Goal: Find specific page/section: Find specific page/section

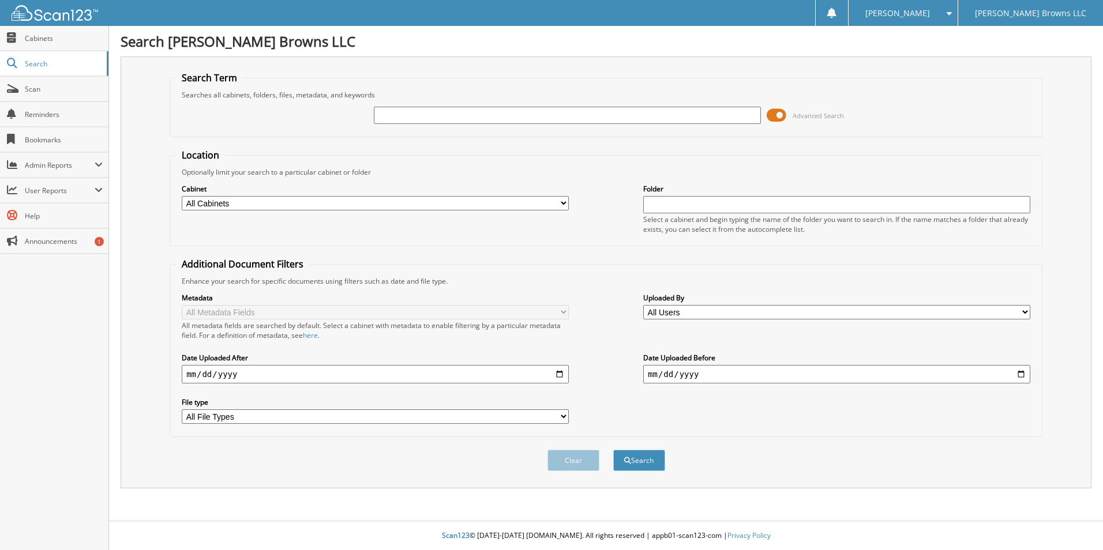
click at [464, 115] on input "text" at bounding box center [567, 115] width 387 height 17
type input "6127119"
click at [613, 450] on button "Search" at bounding box center [639, 460] width 52 height 21
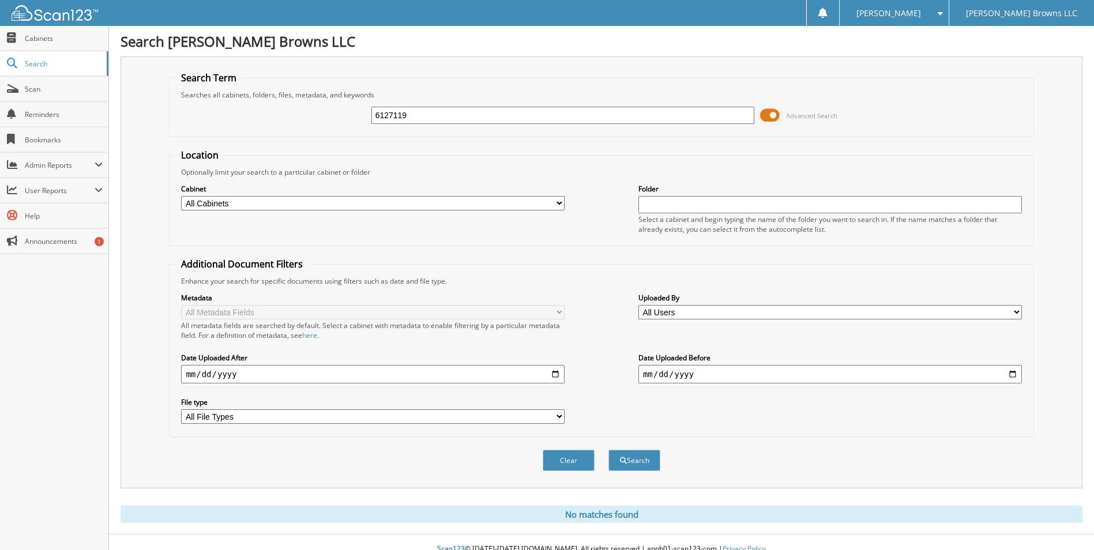
scroll to position [14, 0]
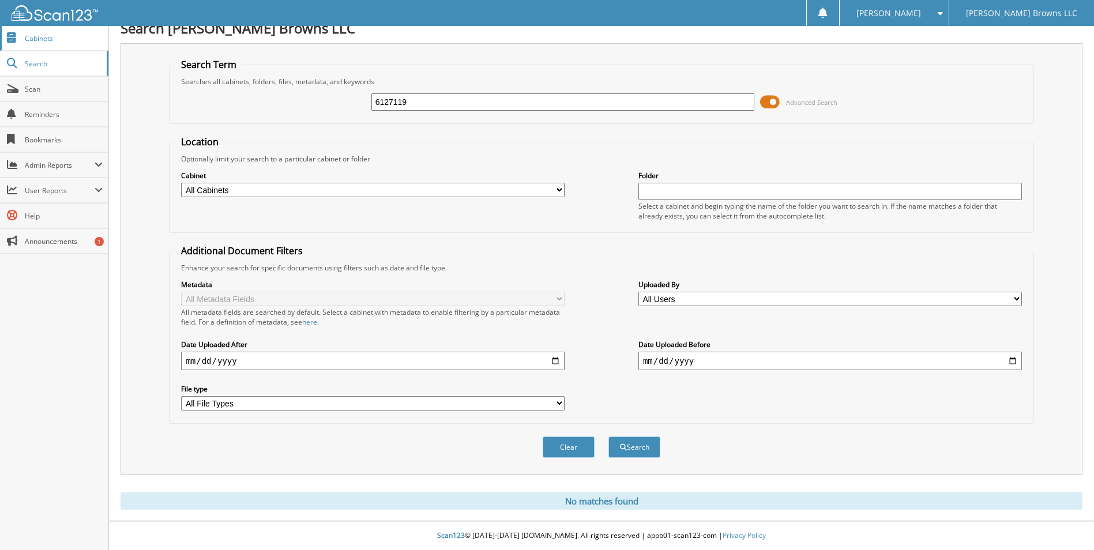
click at [31, 33] on span "Cabinets" at bounding box center [64, 38] width 78 height 10
